Goal: Book appointment/travel/reservation

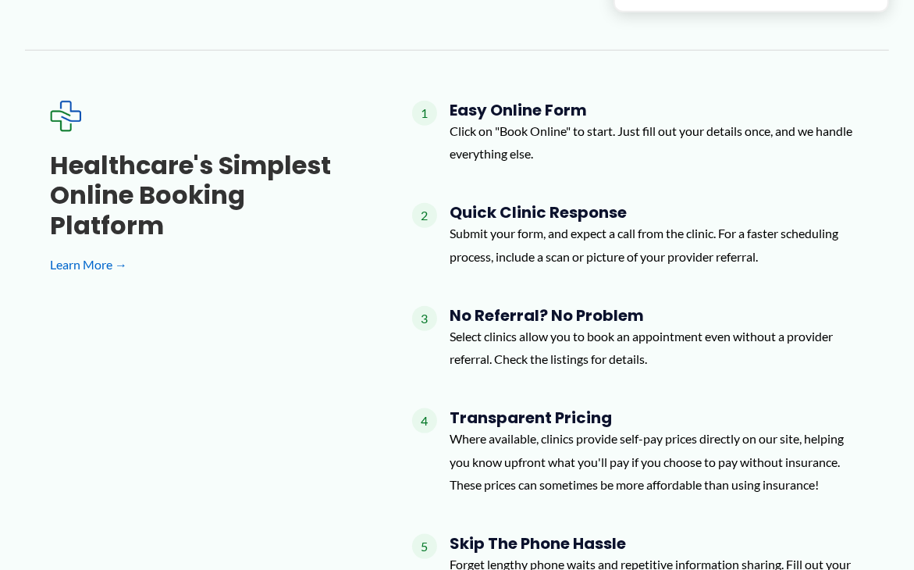
scroll to position [1439, 0]
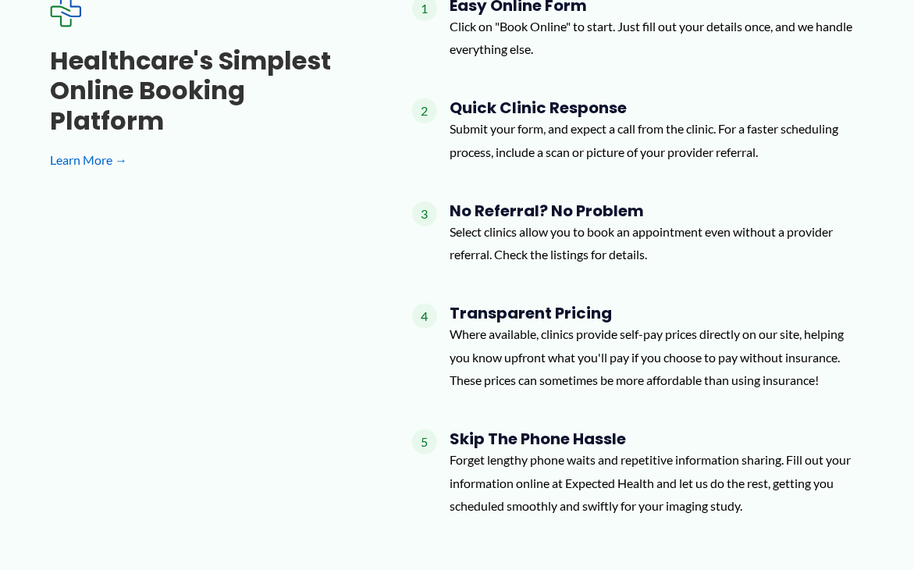
click at [521, 201] on h4 "No Referral? No Problem" at bounding box center [656, 210] width 414 height 19
click at [502, 201] on h4 "No Referral? No Problem" at bounding box center [656, 210] width 414 height 19
click at [499, 201] on h4 "No Referral? No Problem" at bounding box center [656, 210] width 414 height 19
click at [603, 220] on p "Select clinics allow you to book an appointment even without a provider referra…" at bounding box center [656, 243] width 414 height 46
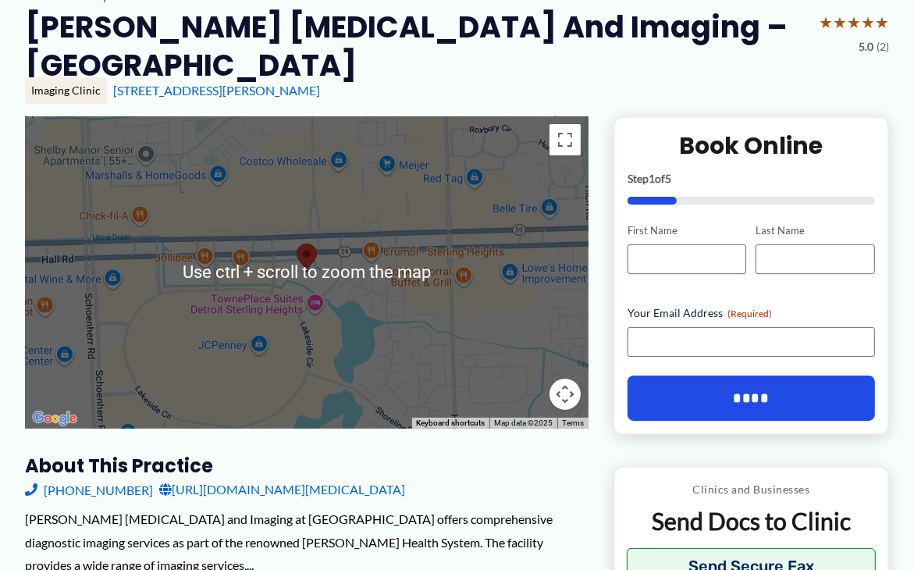
scroll to position [156, 0]
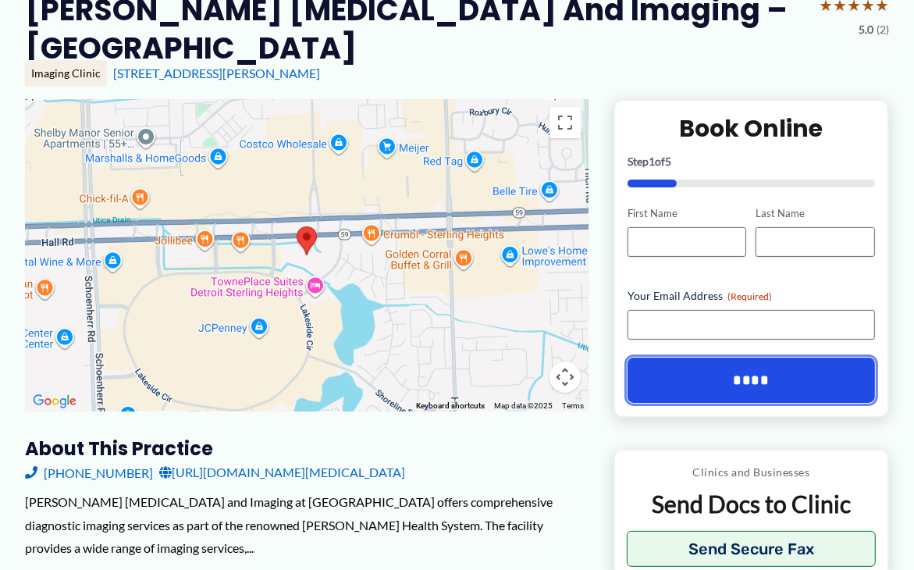
click at [751, 357] on input "****" at bounding box center [750, 379] width 247 height 45
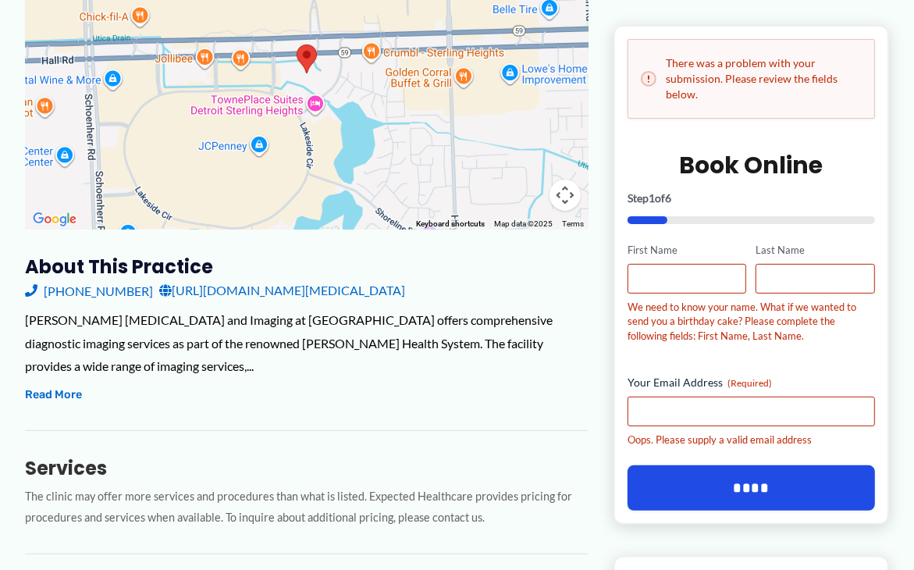
scroll to position [397, 0]
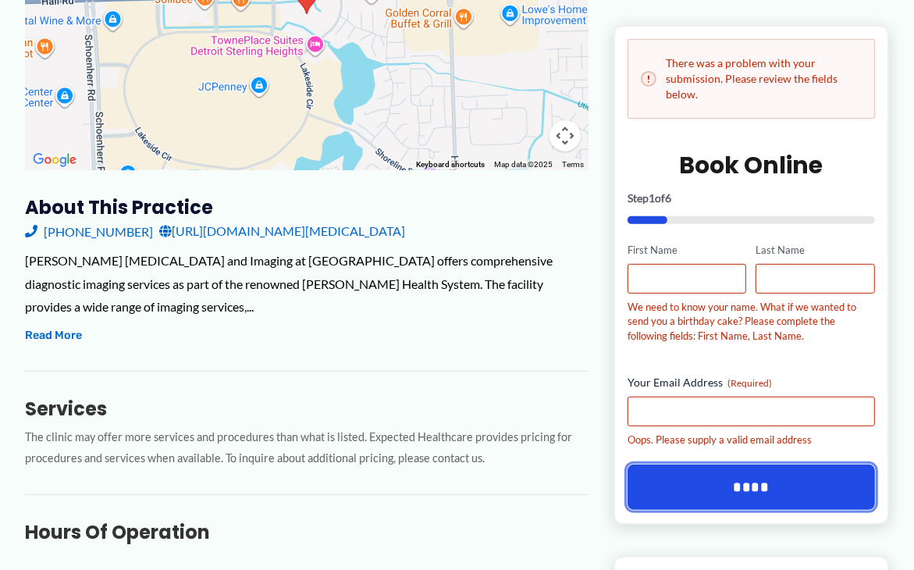
click at [751, 485] on input "****" at bounding box center [750, 486] width 247 height 45
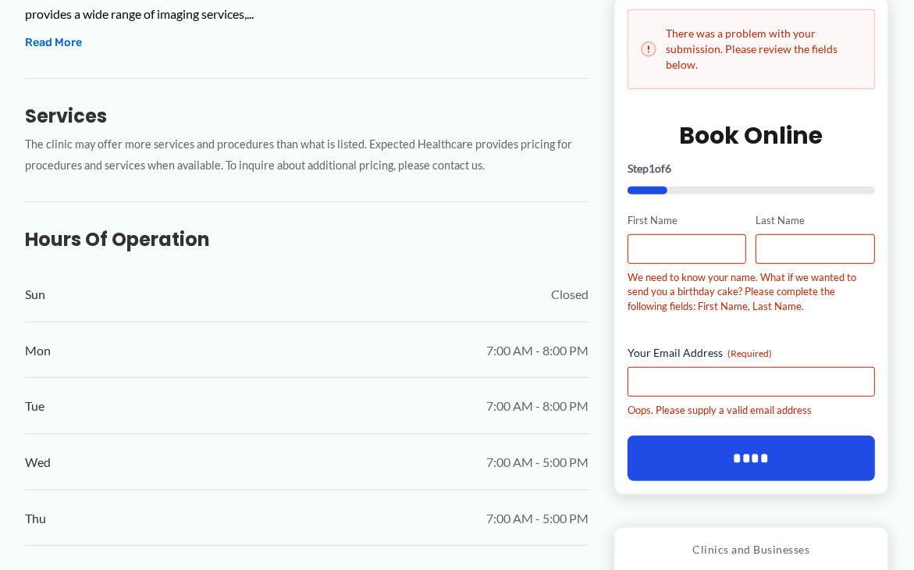
scroll to position [702, 0]
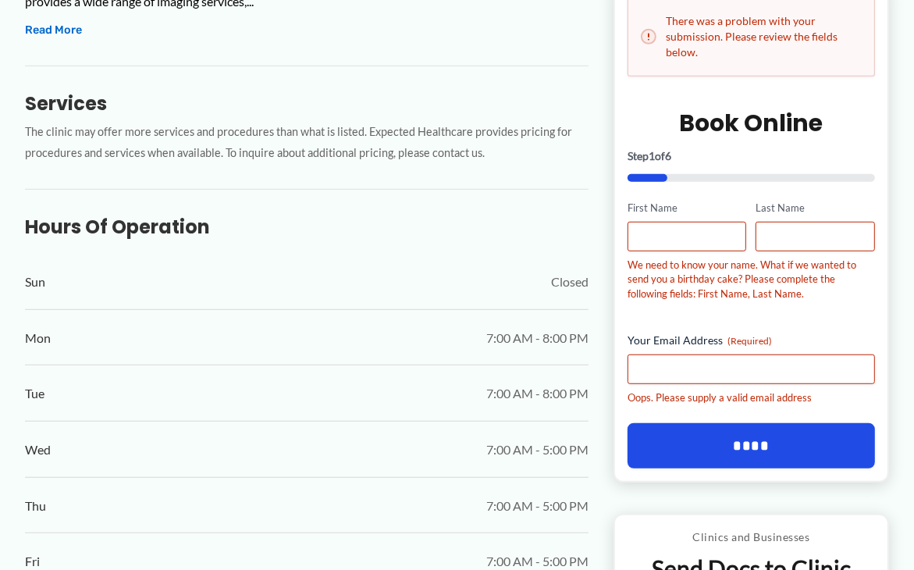
click at [39, 494] on span "Thu" at bounding box center [35, 505] width 21 height 23
click at [509, 494] on span "7:00 AM - 5:00 PM" at bounding box center [537, 505] width 102 height 23
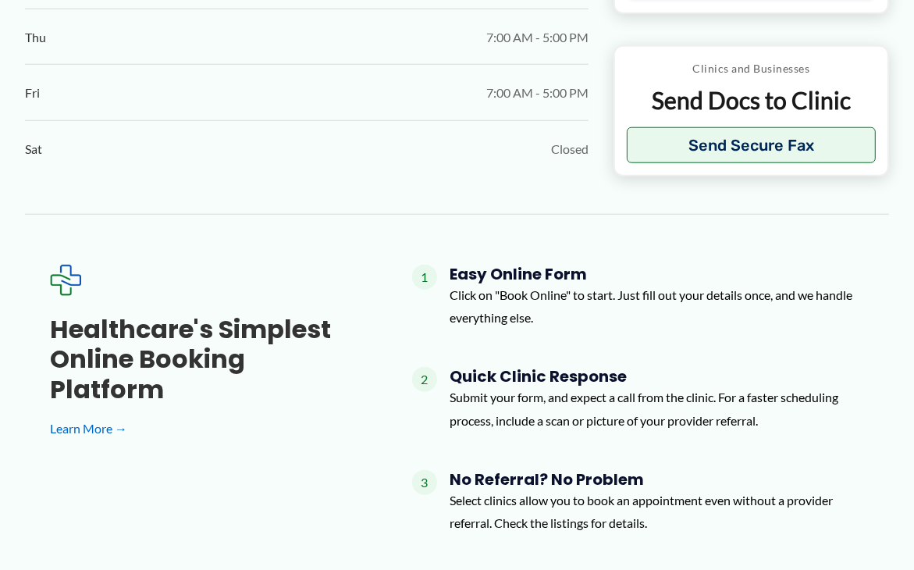
scroll to position [1248, 0]
